Goal: Information Seeking & Learning: Learn about a topic

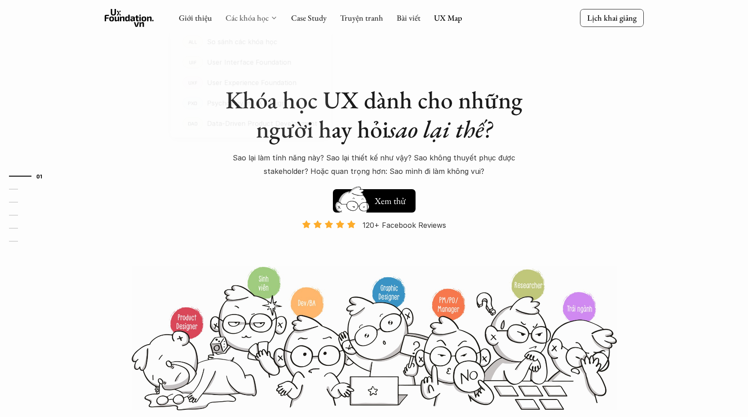
click at [257, 17] on link "Các khóa học" at bounding box center [246, 18] width 43 height 10
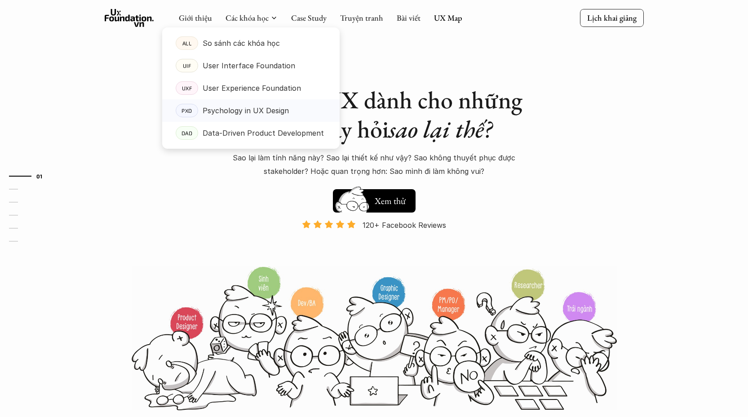
click at [261, 110] on p "Psychology in UX Design" at bounding box center [246, 110] width 86 height 13
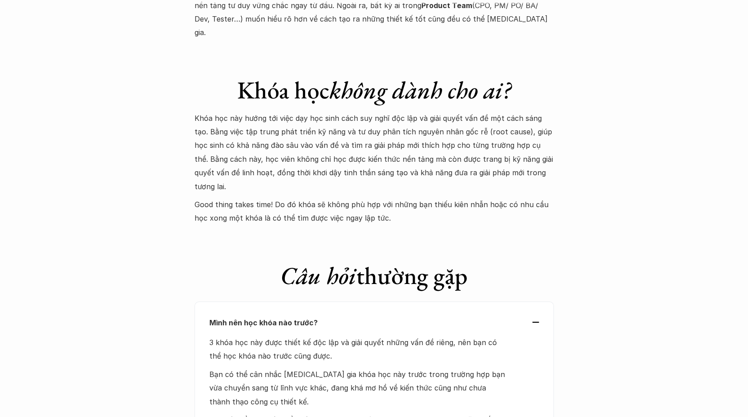
scroll to position [3555, 0]
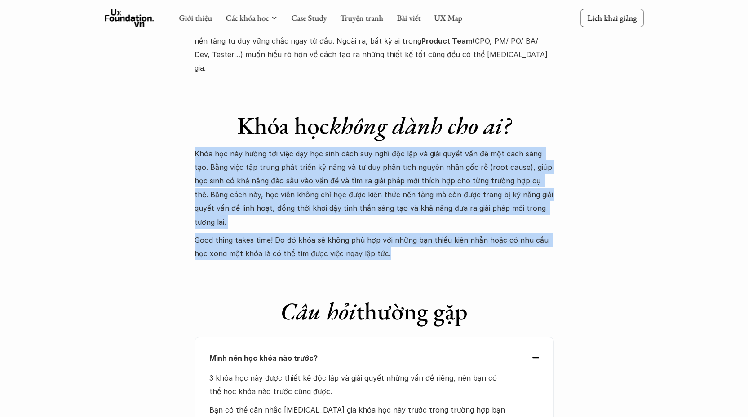
drag, startPoint x: 436, startPoint y: 192, endPoint x: 137, endPoint y: 99, distance: 313.3
click at [434, 147] on p "Khóa học này hướng tới việc dạy học sinh cách suy nghĩ độc lập và giải quyết vấ…" at bounding box center [373, 188] width 359 height 82
drag, startPoint x: 382, startPoint y: 190, endPoint x: 163, endPoint y: 100, distance: 237.2
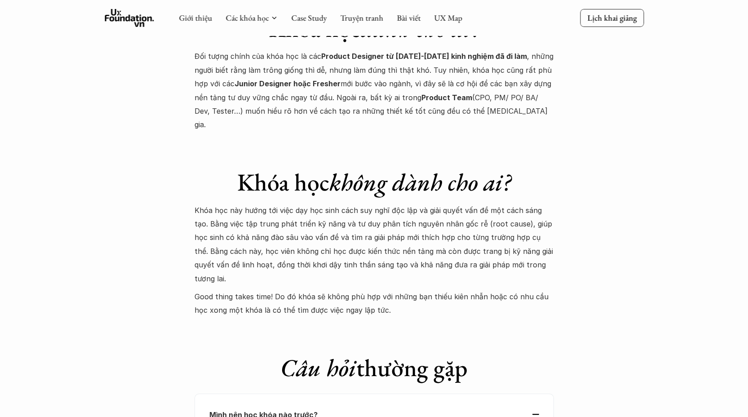
scroll to position [3381, 0]
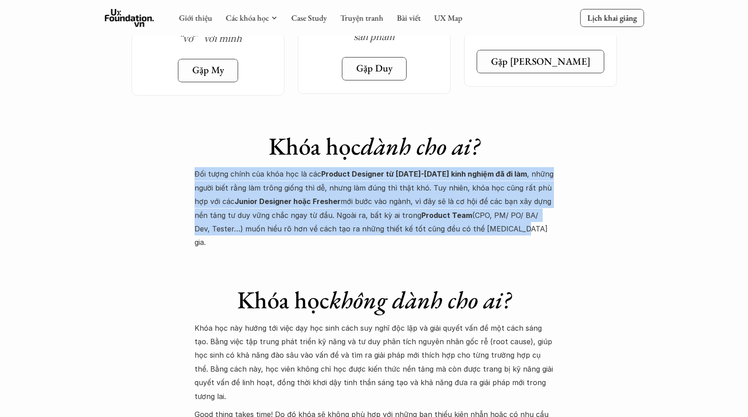
drag, startPoint x: 445, startPoint y: 184, endPoint x: 131, endPoint y: 133, distance: 317.9
drag, startPoint x: 338, startPoint y: 177, endPoint x: 137, endPoint y: 132, distance: 205.6
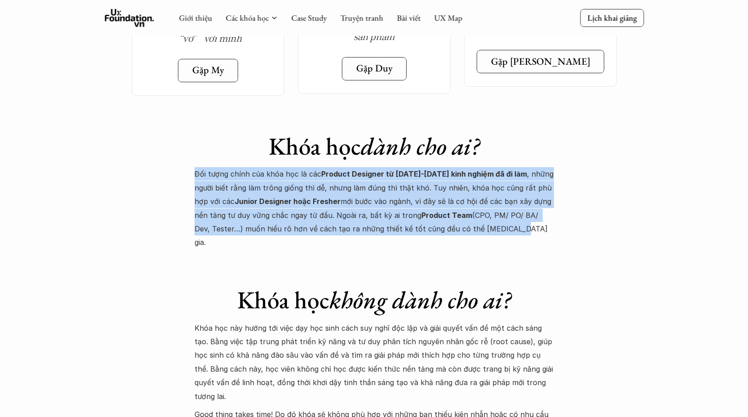
click at [375, 178] on p "Đối tượng chính của khóa học là các Product Designer từ [DATE]-[DATE] kinh nghi…" at bounding box center [373, 208] width 359 height 82
drag, startPoint x: 495, startPoint y: 194, endPoint x: 197, endPoint y: 136, distance: 304.3
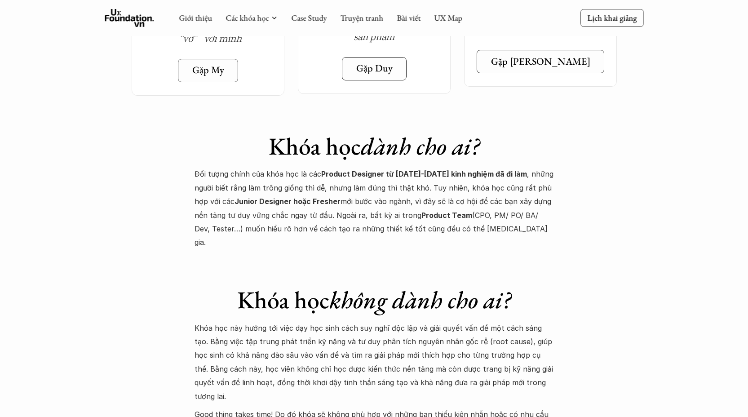
click at [382, 181] on p "Đối tượng chính của khóa học là các Product Designer từ [DATE]-[DATE] kinh nghi…" at bounding box center [373, 208] width 359 height 82
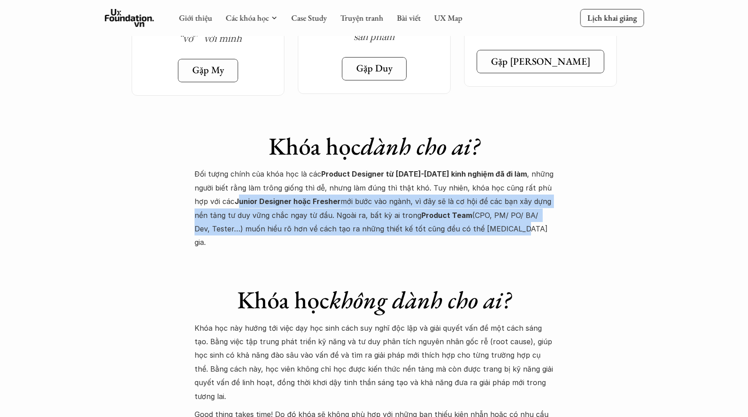
drag, startPoint x: 407, startPoint y: 179, endPoint x: 214, endPoint y: 154, distance: 194.2
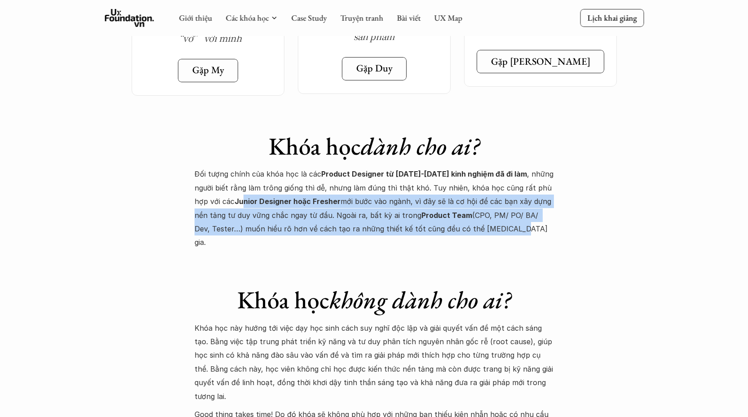
drag, startPoint x: 477, startPoint y: 197, endPoint x: 218, endPoint y: 159, distance: 261.4
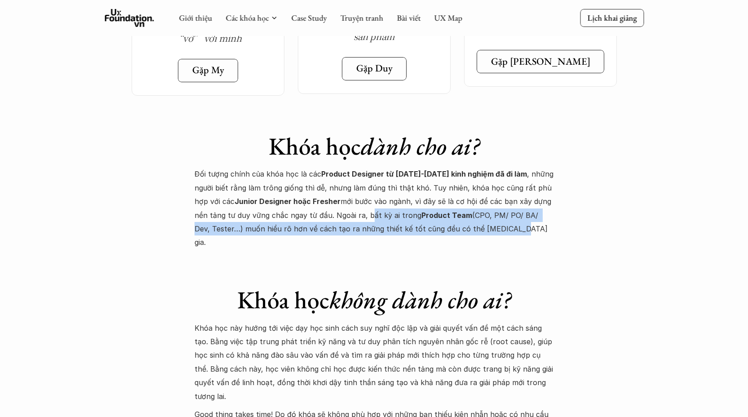
drag, startPoint x: 370, startPoint y: 178, endPoint x: 356, endPoint y: 180, distance: 14.9
click at [333, 172] on p "Đối tượng chính của khóa học là các Product Designer từ [DATE]-[DATE] kinh nghi…" at bounding box center [373, 208] width 359 height 82
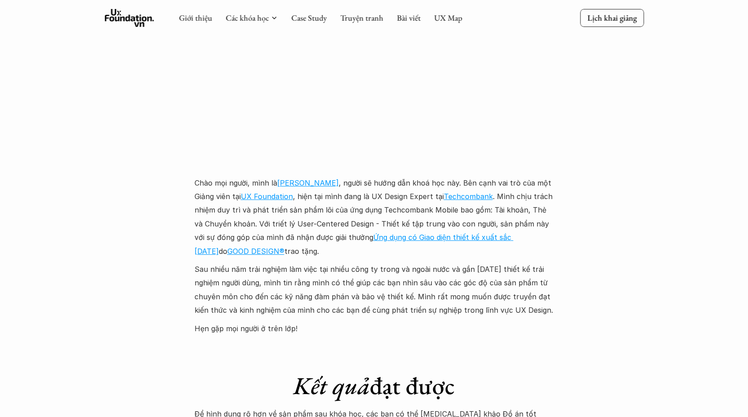
scroll to position [2384, 0]
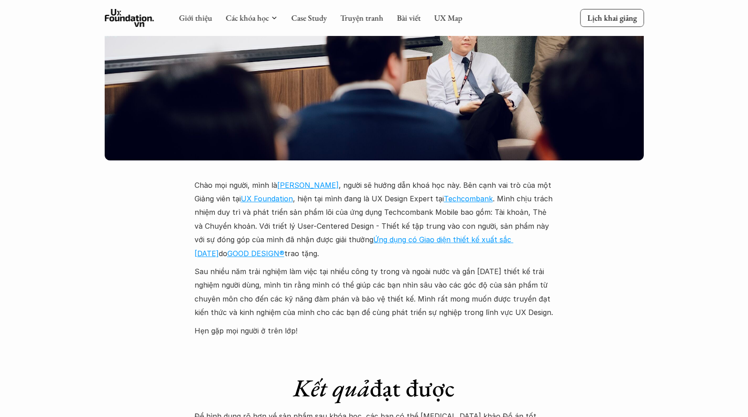
drag, startPoint x: 264, startPoint y: 212, endPoint x: 314, endPoint y: 242, distance: 58.8
click at [310, 242] on p "Chào mọi người, mình là [PERSON_NAME] , người sẽ hướng dẫn khoá học này. Bên cạ…" at bounding box center [373, 219] width 359 height 82
click at [328, 242] on p "Chào mọi người, mình là [PERSON_NAME] , người sẽ hướng dẫn khoá học này. Bên cạ…" at bounding box center [373, 219] width 359 height 82
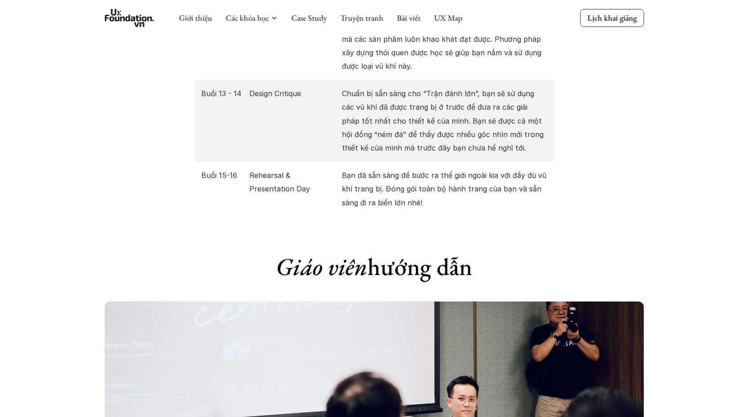
scroll to position [1930, 0]
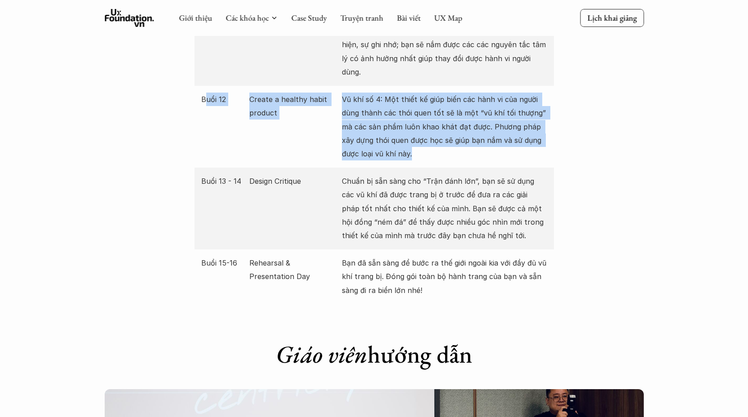
drag, startPoint x: 440, startPoint y: 132, endPoint x: 210, endPoint y: 92, distance: 233.0
click at [203, 86] on div "Buổi 12 Create a healthy habit product Vũ khí số 4: Một thiết kế giúp biến các …" at bounding box center [373, 127] width 359 height 82
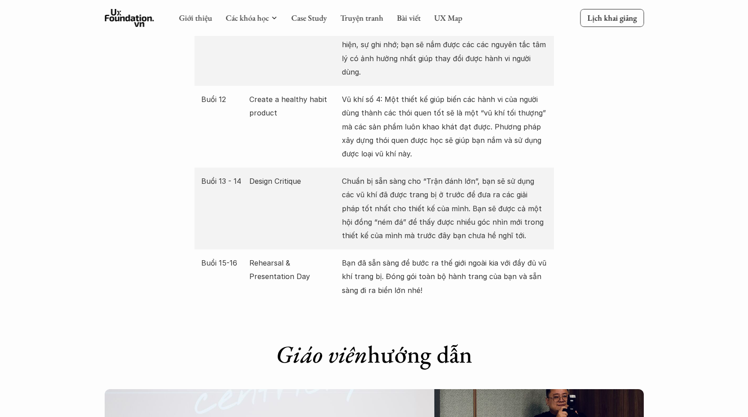
click at [543, 306] on div "Giới thiệu Các khóa học Case Study Truyện tranh Bài viết UX Map Lịch khai giảng…" at bounding box center [374, 405] width 748 height 4670
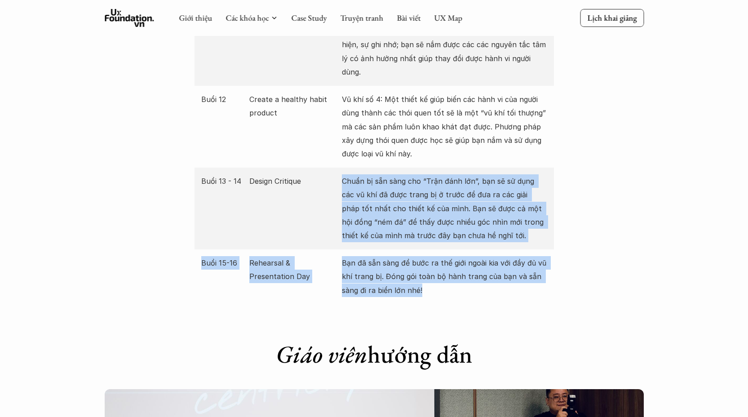
drag, startPoint x: 406, startPoint y: 279, endPoint x: 278, endPoint y: 228, distance: 138.0
click at [276, 227] on div "Giới thiệu Các khóa học Case Study Truyện tranh Bài viết UX Map Lịch khai giảng…" at bounding box center [374, 405] width 748 height 4670
click at [471, 289] on div "Buổi 15-16 Rehearsal & Presentation Day Bạn đã sẵn sàng để bước ra thế giới ngo…" at bounding box center [373, 276] width 359 height 54
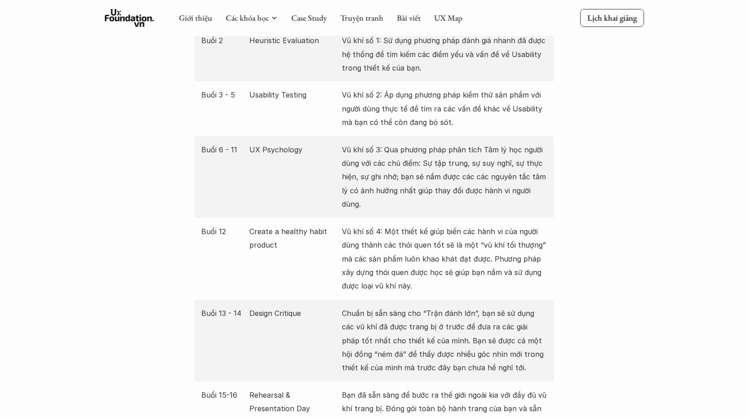
scroll to position [1633, 0]
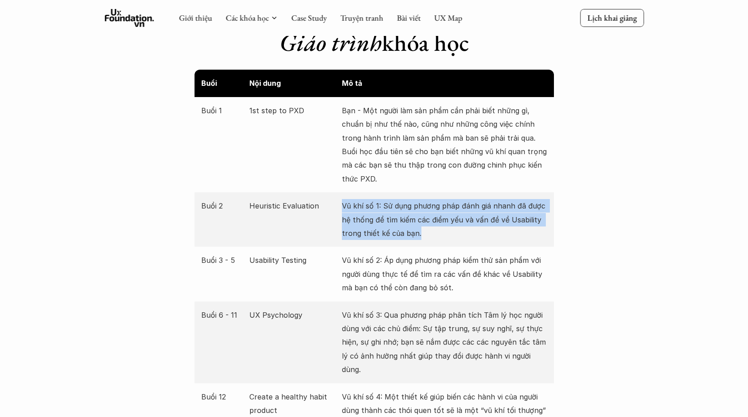
drag, startPoint x: 356, startPoint y: 216, endPoint x: 325, endPoint y: 203, distance: 33.4
click at [325, 203] on div "Buổi 2 Heuristic Evaluation Vũ khí số 1: Sử dụng phương pháp đánh giá nhanh đã …" at bounding box center [373, 219] width 359 height 54
drag, startPoint x: 431, startPoint y: 241, endPoint x: 464, endPoint y: 205, distance: 49.6
click at [304, 200] on div "Buổi 2 Heuristic Evaluation Vũ khí số 1: Sử dụng phương pháp đánh giá nhanh đã …" at bounding box center [373, 219] width 359 height 54
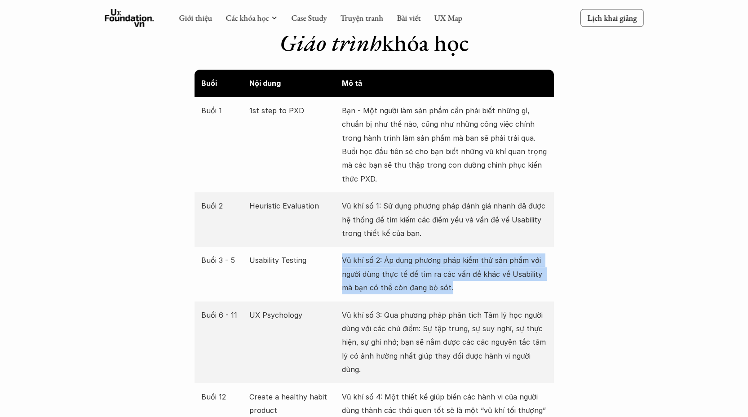
drag, startPoint x: 485, startPoint y: 285, endPoint x: 525, endPoint y: 298, distance: 42.9
click at [316, 260] on div "Buổi 3 - 5 Usability Testing Vũ khí số 2: Áp dụng phương pháp kiểm thử sản phẩm…" at bounding box center [373, 274] width 359 height 54
click at [492, 291] on p "Vũ khí số 2: Áp dụng phương pháp kiểm thử sản phẩm với người dùng thực tế để tì…" at bounding box center [444, 273] width 205 height 41
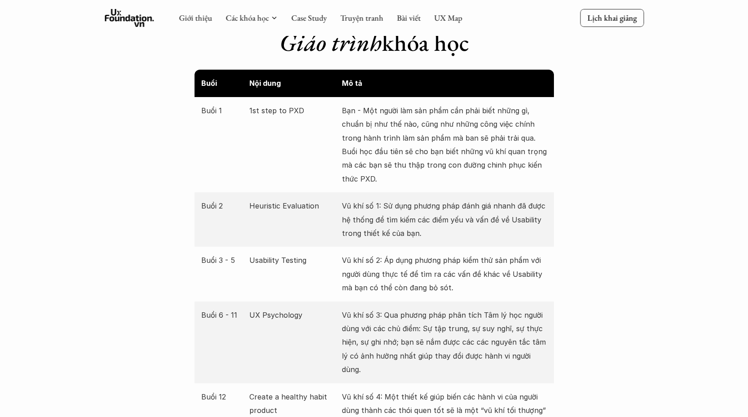
drag, startPoint x: 483, startPoint y: 292, endPoint x: 469, endPoint y: 287, distance: 15.1
click at [469, 287] on p "Vũ khí số 2: Áp dụng phương pháp kiểm thử sản phẩm với người dùng thực tế để tì…" at bounding box center [444, 273] width 205 height 41
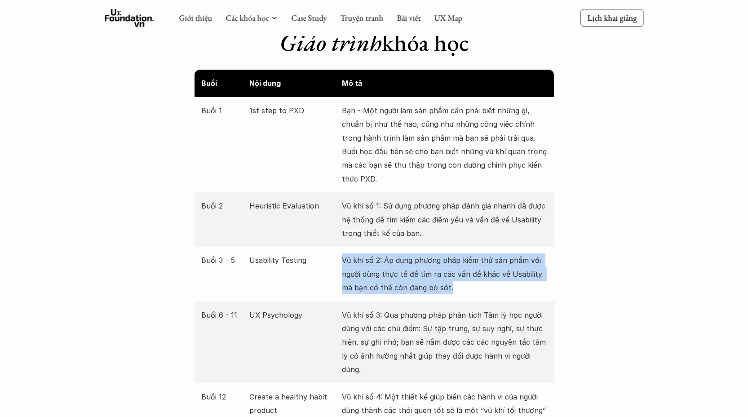
drag, startPoint x: 466, startPoint y: 287, endPoint x: 335, endPoint y: 257, distance: 133.6
click at [335, 257] on div "Buổi 3 - 5 Usability Testing Vũ khí số 2: Áp dụng phương pháp kiểm thử sản phẩm…" at bounding box center [373, 274] width 359 height 54
click at [319, 260] on p "Usability Testing" at bounding box center [293, 259] width 88 height 13
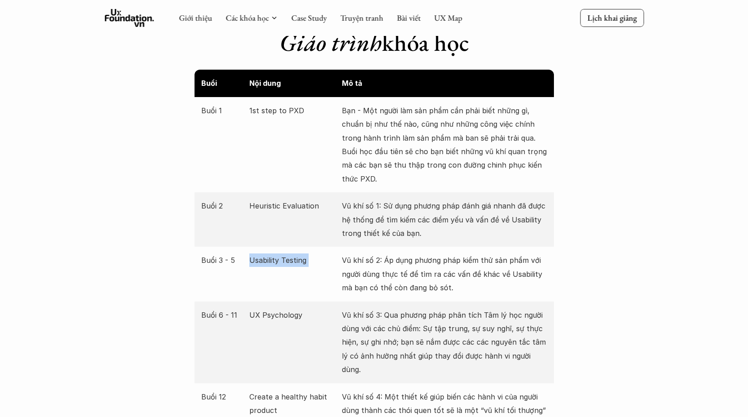
drag, startPoint x: 304, startPoint y: 261, endPoint x: 259, endPoint y: 254, distance: 45.6
click at [240, 260] on div "Buổi 3 - 5 Usability Testing Vũ khí số 2: Áp dụng phương pháp kiểm thử sản phẩm…" at bounding box center [373, 274] width 359 height 54
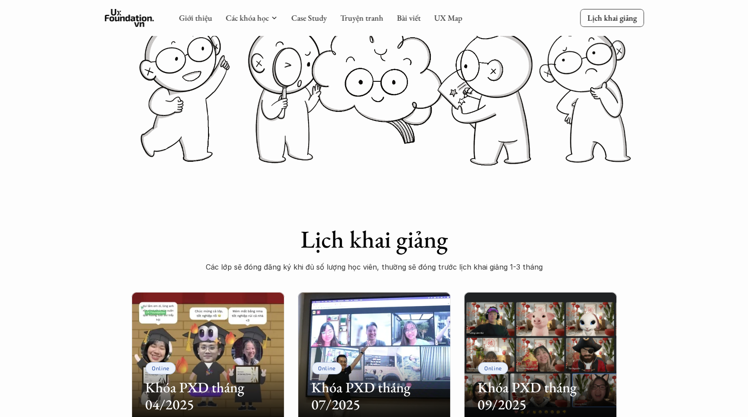
scroll to position [98, 0]
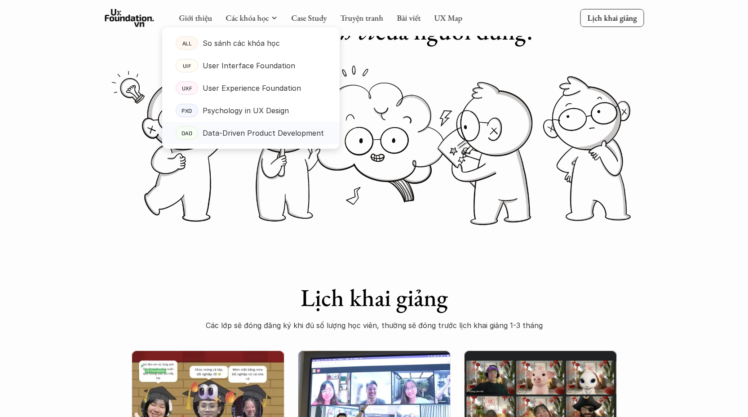
click at [245, 135] on p "Data-Driven Product Development" at bounding box center [263, 132] width 121 height 13
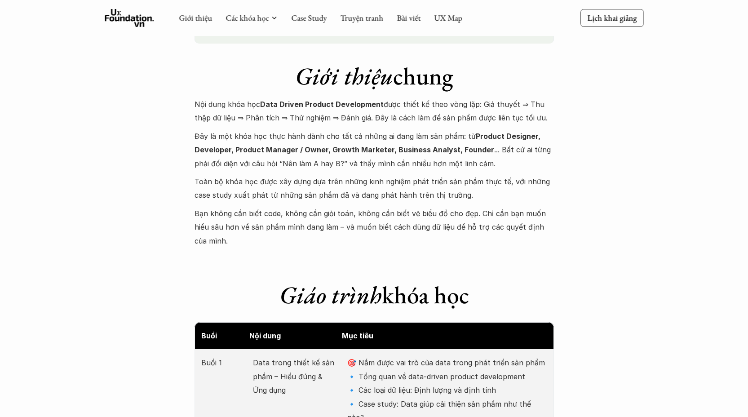
scroll to position [872, 0]
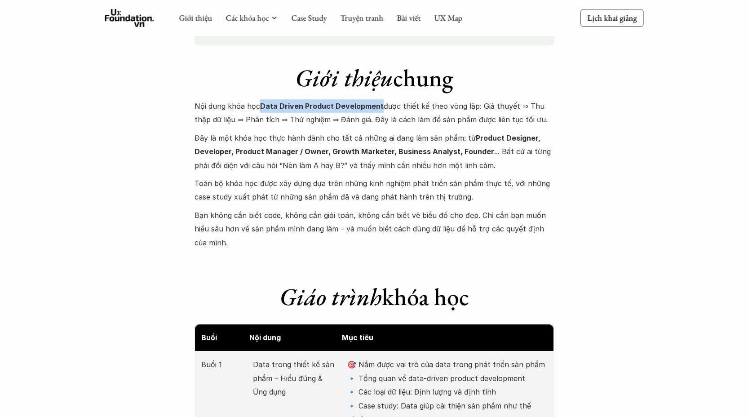
drag, startPoint x: 259, startPoint y: 106, endPoint x: 375, endPoint y: 110, distance: 115.9
click at [378, 106] on p "Nội dung khóa học Data Driven Product Development được thiết kế theo vòng lặp: …" at bounding box center [373, 112] width 359 height 27
copy strong "Data Driven Product Development"
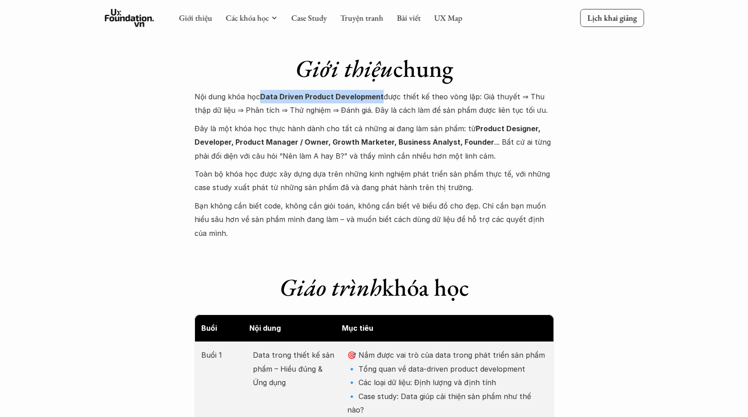
scroll to position [890, 0]
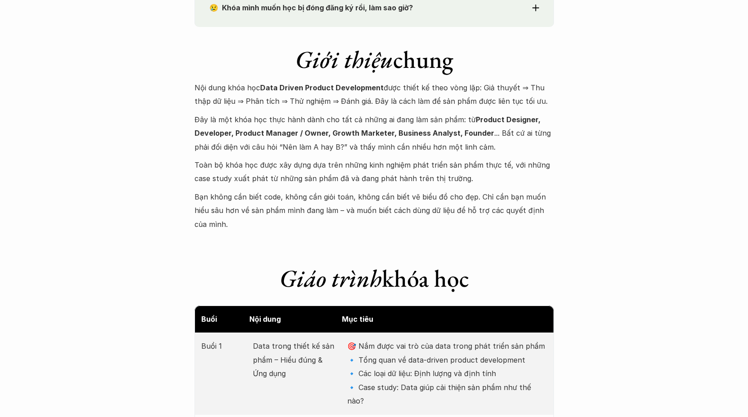
click at [426, 188] on div "Nội dung khóa học Data Driven Product Development được thiết kế theo vòng lặp: …" at bounding box center [373, 156] width 359 height 150
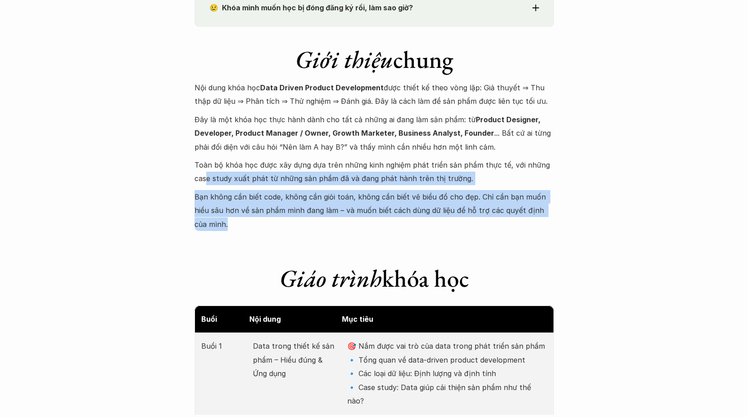
drag, startPoint x: 606, startPoint y: 220, endPoint x: 206, endPoint y: 172, distance: 402.9
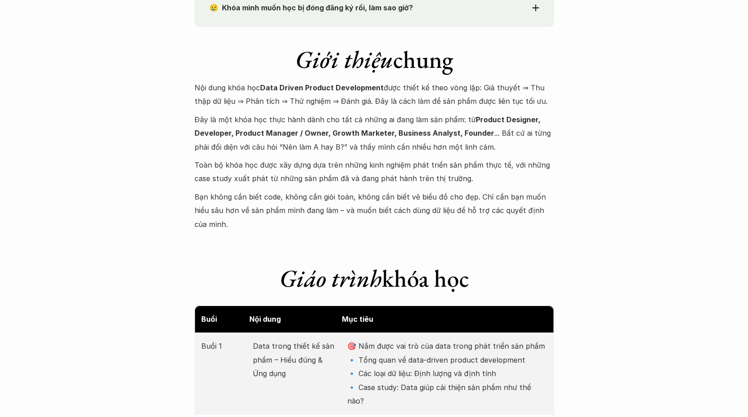
click at [468, 201] on p "Bạn không cần biết code, không cần giỏi toán, không cần biết vẽ biểu đồ cho đẹp…" at bounding box center [373, 210] width 359 height 41
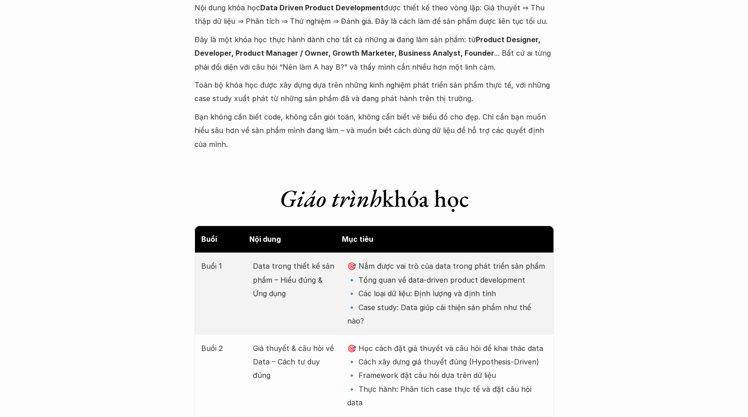
scroll to position [1063, 0]
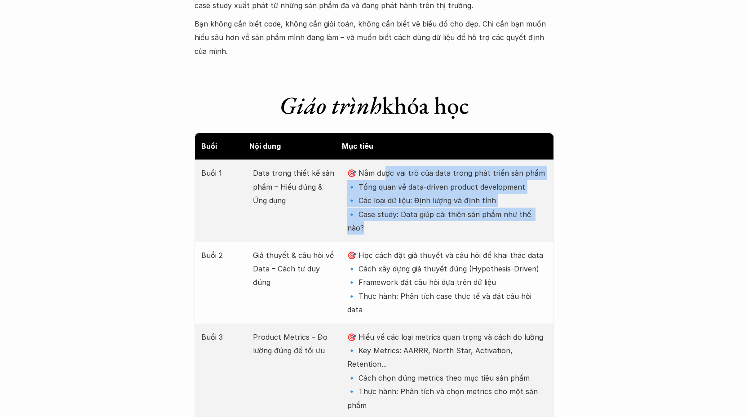
drag, startPoint x: 560, startPoint y: 187, endPoint x: 592, endPoint y: 198, distance: 34.1
drag, startPoint x: 520, startPoint y: 206, endPoint x: 329, endPoint y: 160, distance: 195.7
click at [329, 160] on div "Buổi 1 Data trong thiết kế sản phẩm – Hiểu đúng & Ứng dụng 🎯 Nắm được vai trò c…" at bounding box center [373, 200] width 359 height 82
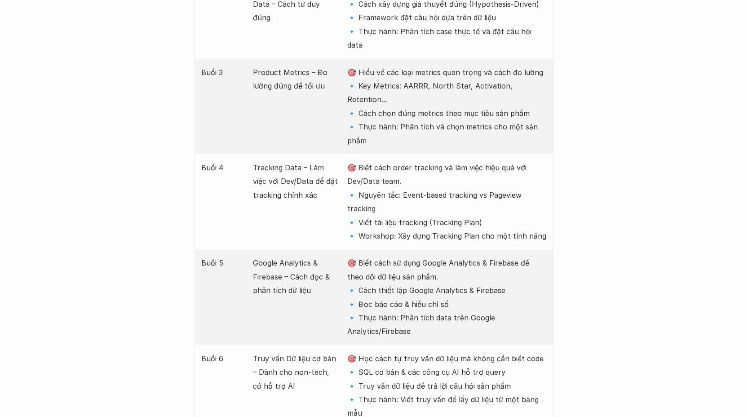
scroll to position [1330, 0]
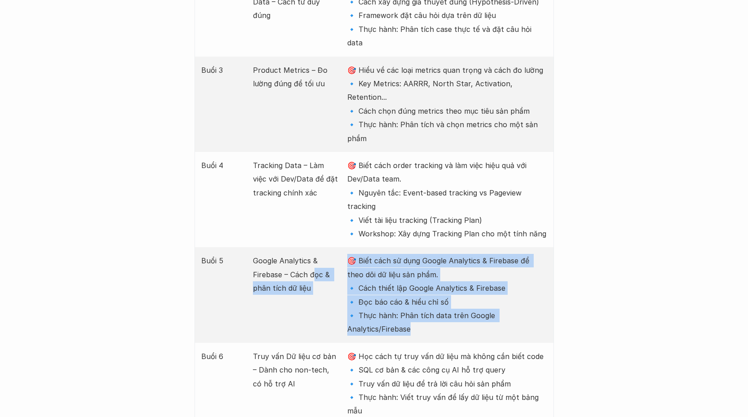
drag, startPoint x: 383, startPoint y: 257, endPoint x: 315, endPoint y: 204, distance: 86.8
click at [315, 247] on div "Buổi 5 Google Analytics & Firebase – Cách đọc & phân tích dữ liệu 🎯 Biết cách s…" at bounding box center [373, 294] width 359 height 95
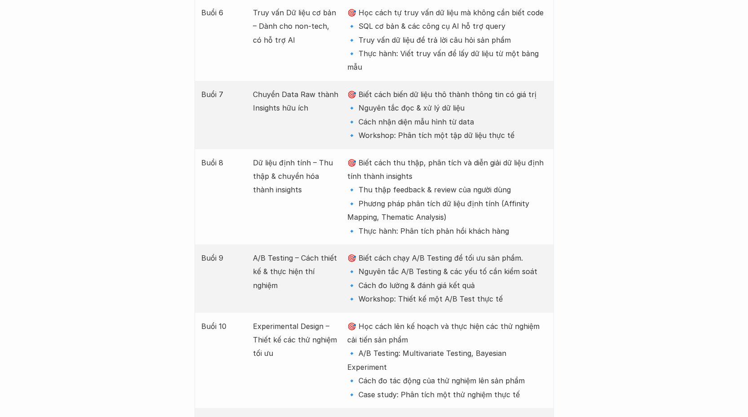
scroll to position [1941, 0]
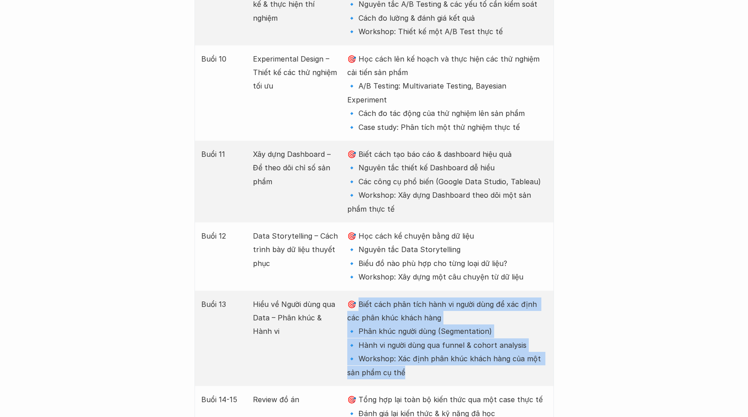
drag, startPoint x: 451, startPoint y: 274, endPoint x: 357, endPoint y: 201, distance: 119.4
click at [357, 297] on p "🎯 Biết cách phân tích hành vi người dùng để xác định các phân khúc khách hàng 🔹…" at bounding box center [446, 338] width 199 height 82
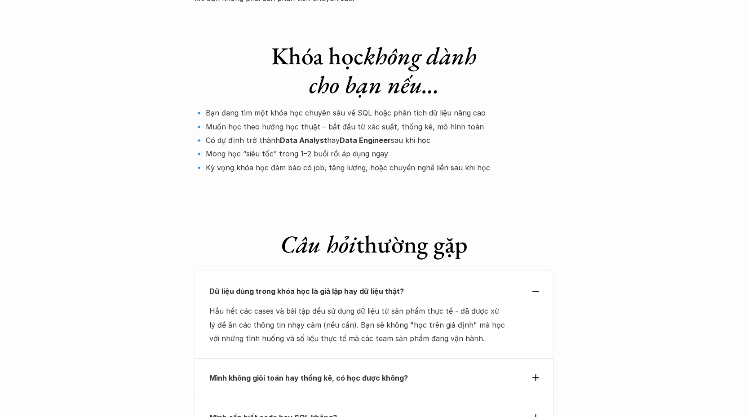
scroll to position [3094, 0]
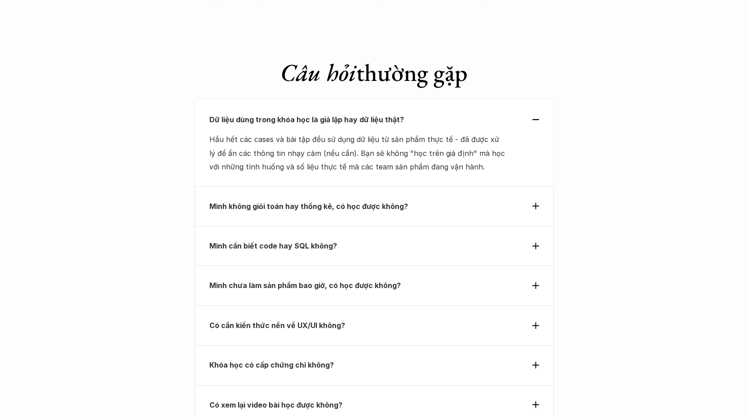
click at [266, 321] on strong "Có cần kiến thức nền về UX/UI không?" at bounding box center [277, 325] width 136 height 9
